Goal: Find specific page/section: Find specific page/section

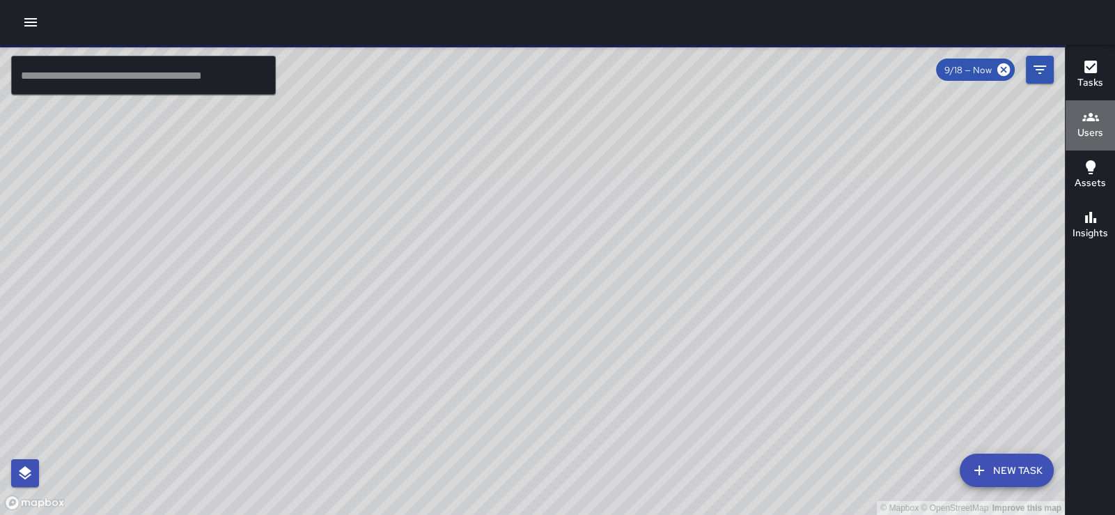
click at [1089, 126] on h6 "Users" at bounding box center [1090, 132] width 26 height 15
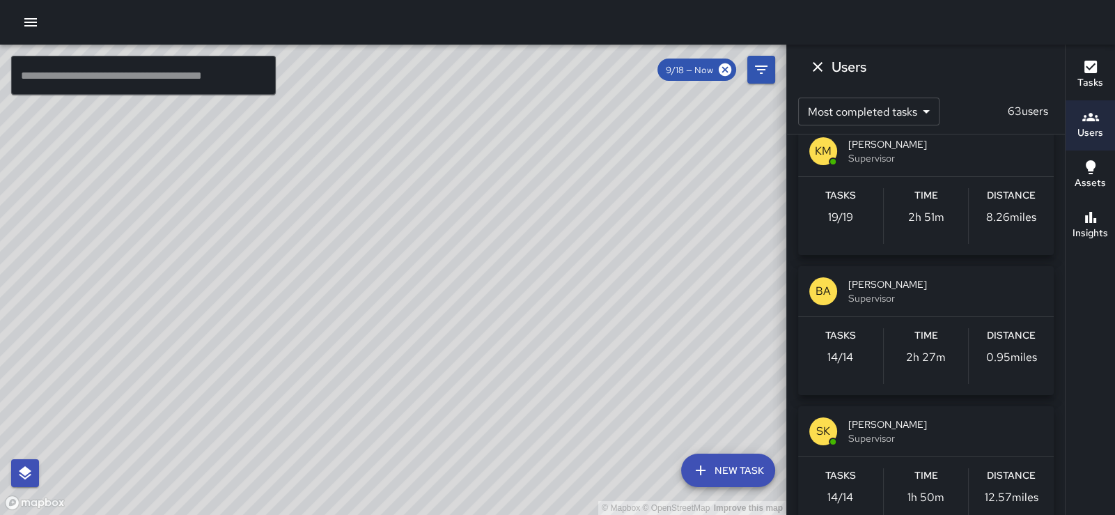
scroll to position [1332, 0]
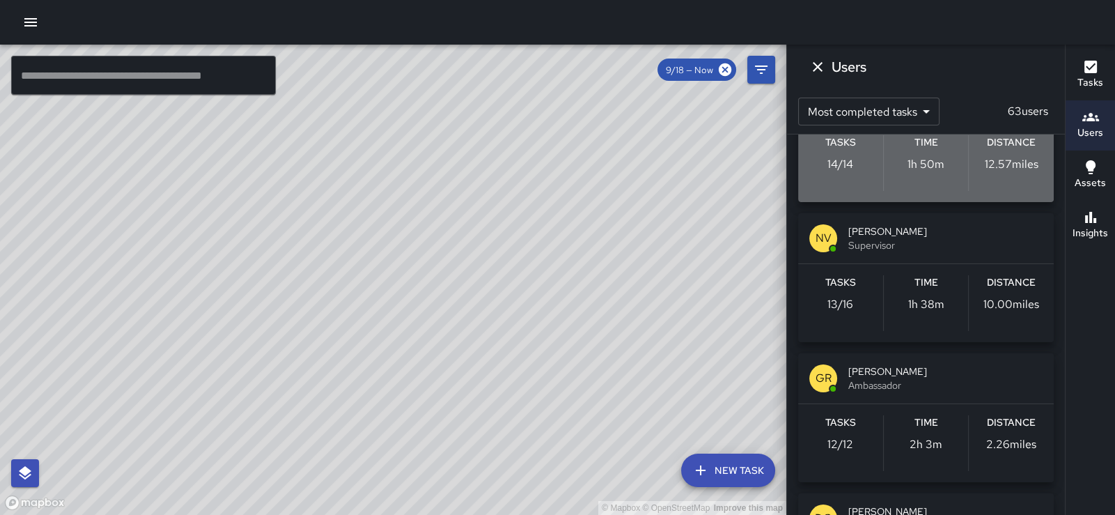
click at [928, 123] on div "SK SEAN KELLEY Supervisor" at bounding box center [926, 98] width 256 height 50
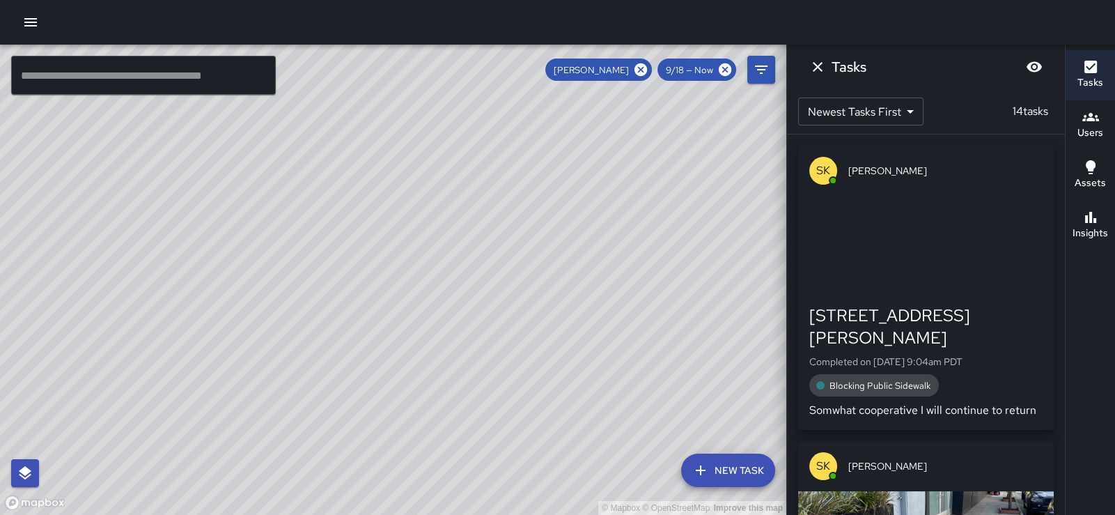
scroll to position [0, 0]
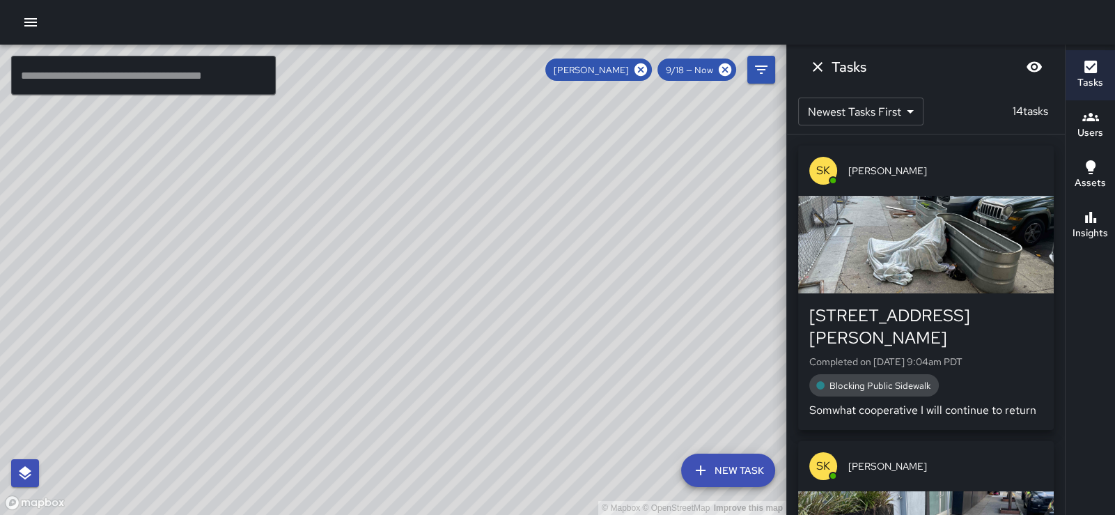
drag, startPoint x: 560, startPoint y: 135, endPoint x: 523, endPoint y: 210, distance: 83.2
click at [523, 210] on div "© Mapbox © OpenStreetMap Improve this map" at bounding box center [393, 280] width 786 height 470
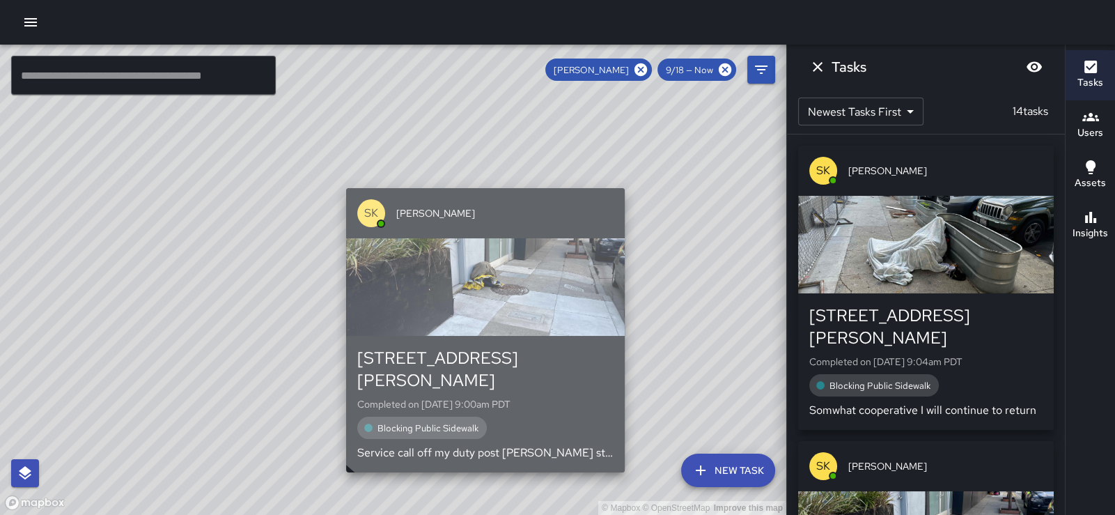
click at [499, 292] on div "button" at bounding box center [485, 287] width 279 height 98
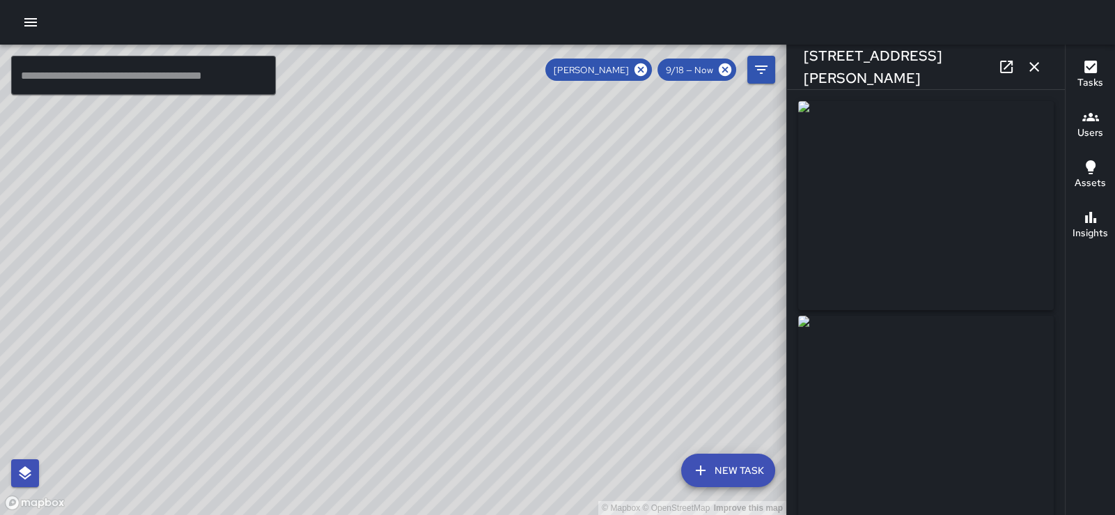
type input "**********"
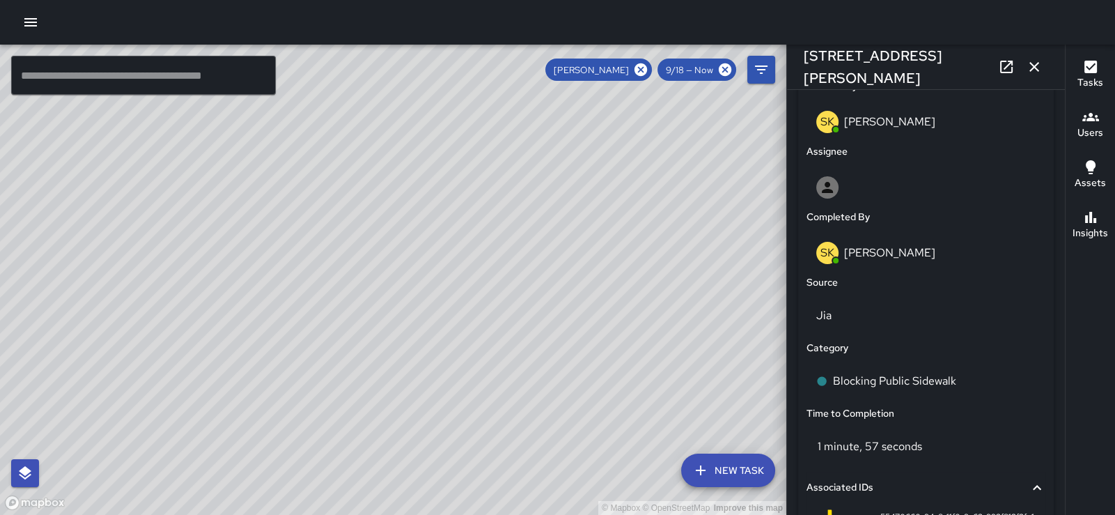
scroll to position [1027, 0]
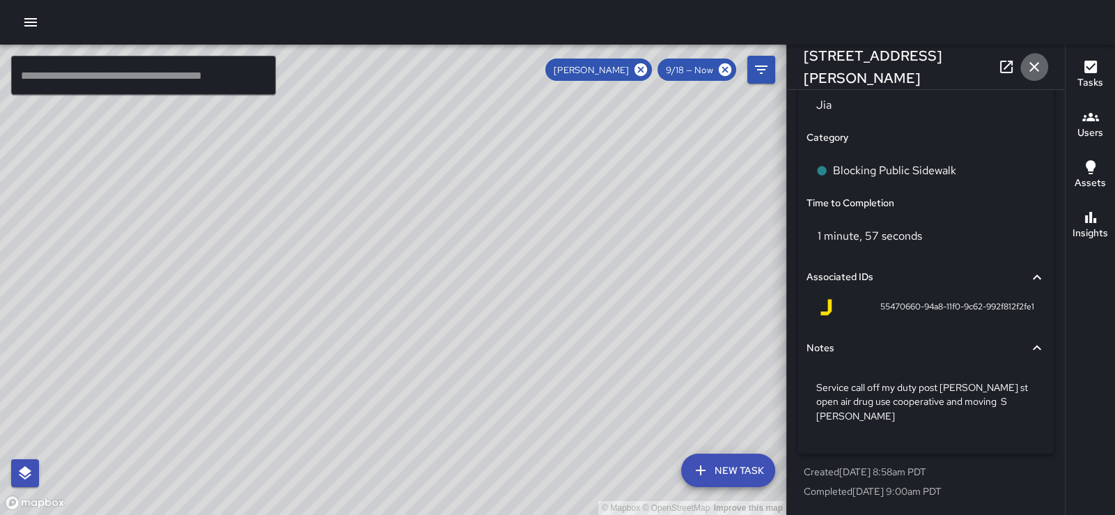
click at [1031, 65] on icon "button" at bounding box center [1034, 67] width 10 height 10
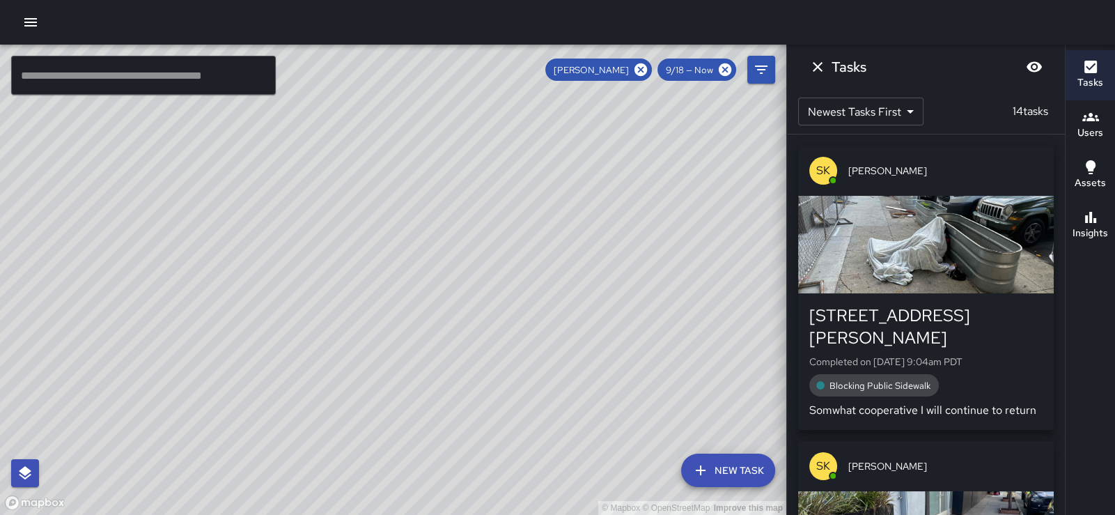
click at [735, 236] on div "© Mapbox © OpenStreetMap Improve this map" at bounding box center [393, 280] width 786 height 470
drag, startPoint x: 735, startPoint y: 236, endPoint x: 575, endPoint y: 267, distance: 162.4
click at [575, 267] on div "© Mapbox © OpenStreetMap Improve this map" at bounding box center [393, 280] width 786 height 470
